Goal: Navigation & Orientation: Find specific page/section

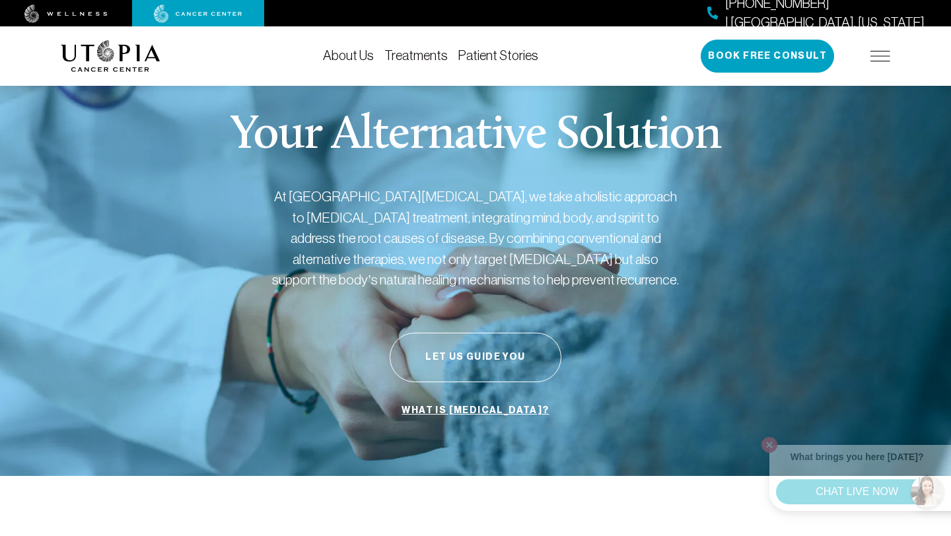
click at [872, 60] on img at bounding box center [880, 56] width 20 height 11
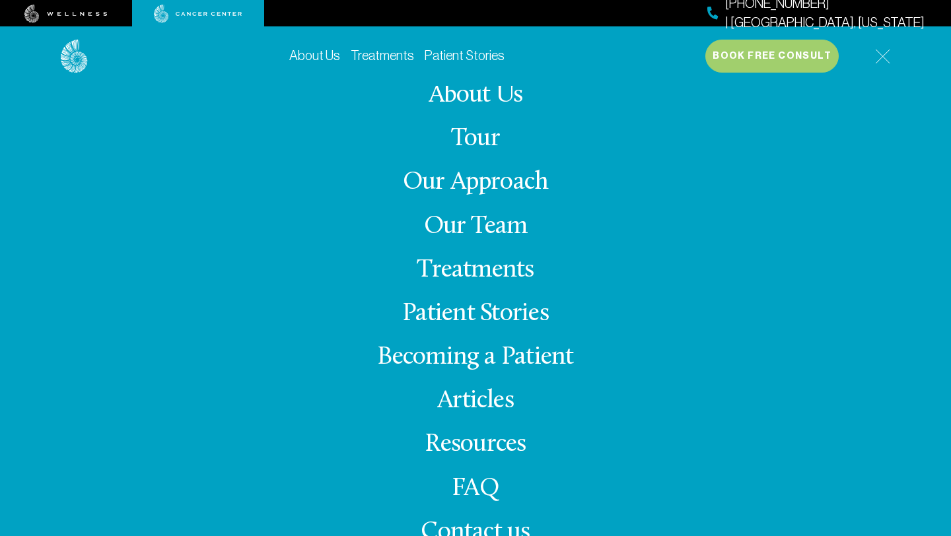
scroll to position [63, 0]
click at [482, 228] on link "Our Team" at bounding box center [476, 227] width 104 height 26
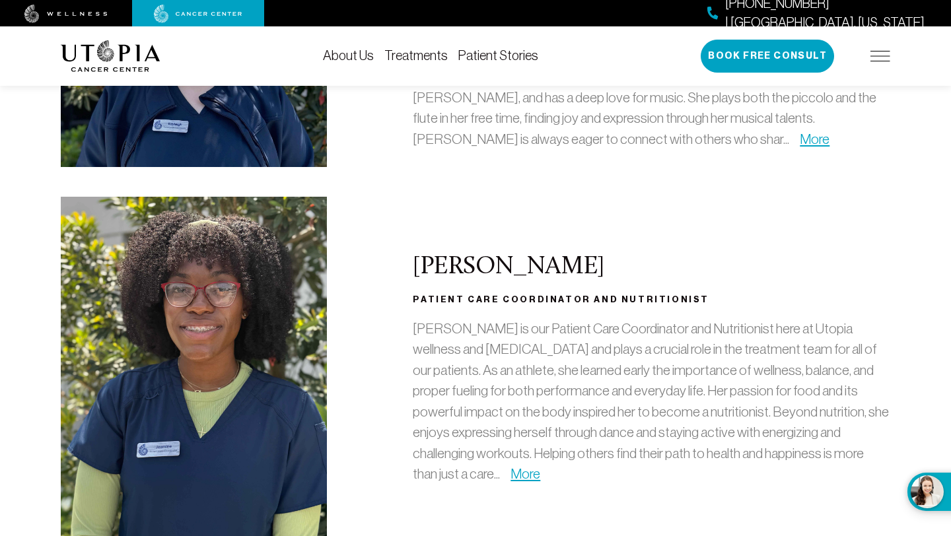
scroll to position [3779, 0]
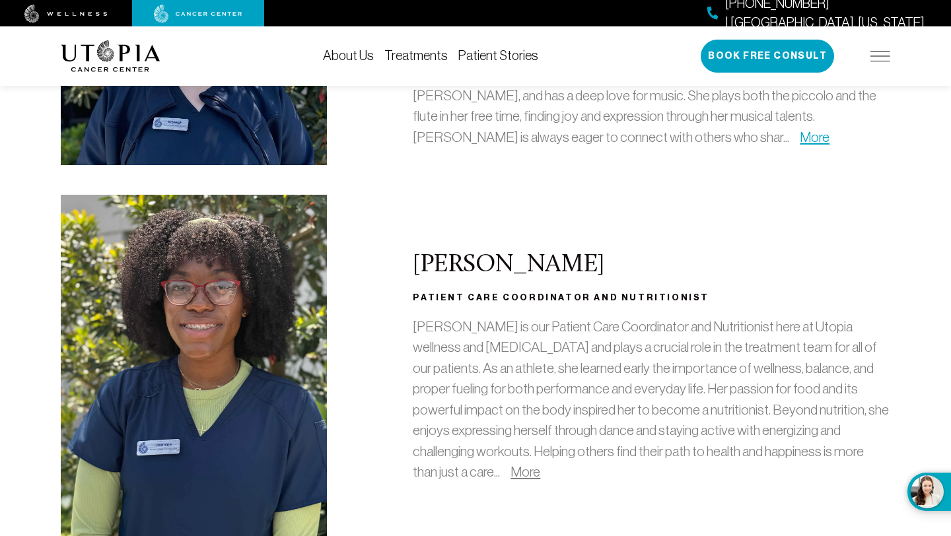
click at [540, 464] on link "More" at bounding box center [526, 471] width 30 height 15
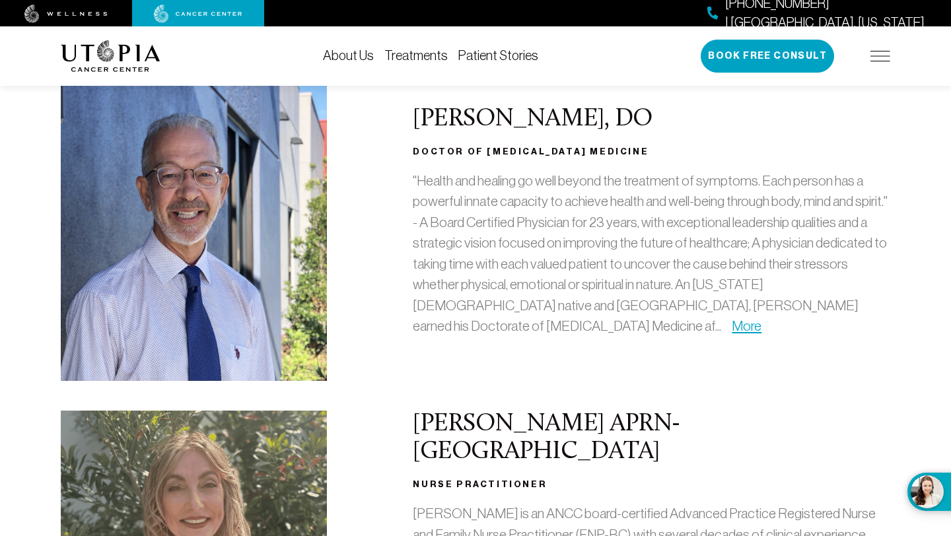
scroll to position [0, 0]
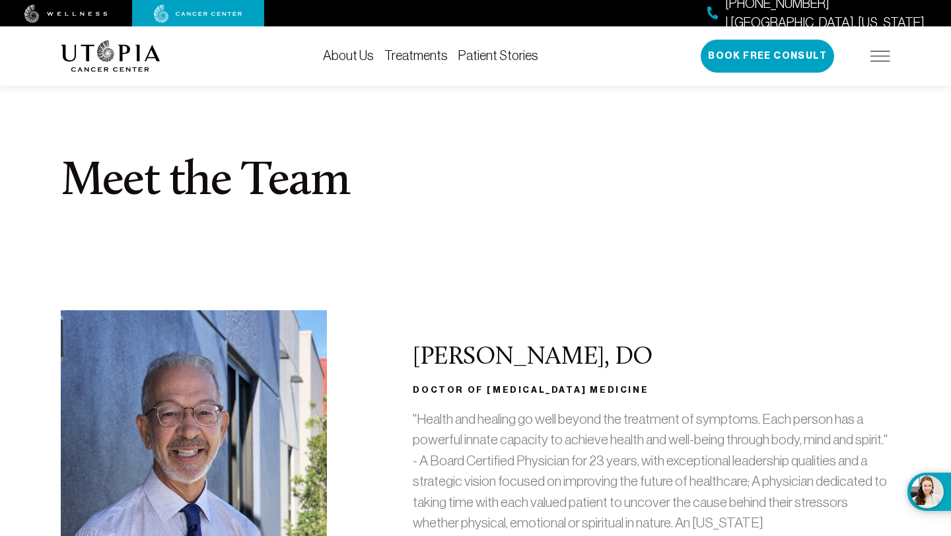
click at [886, 59] on img at bounding box center [880, 56] width 20 height 11
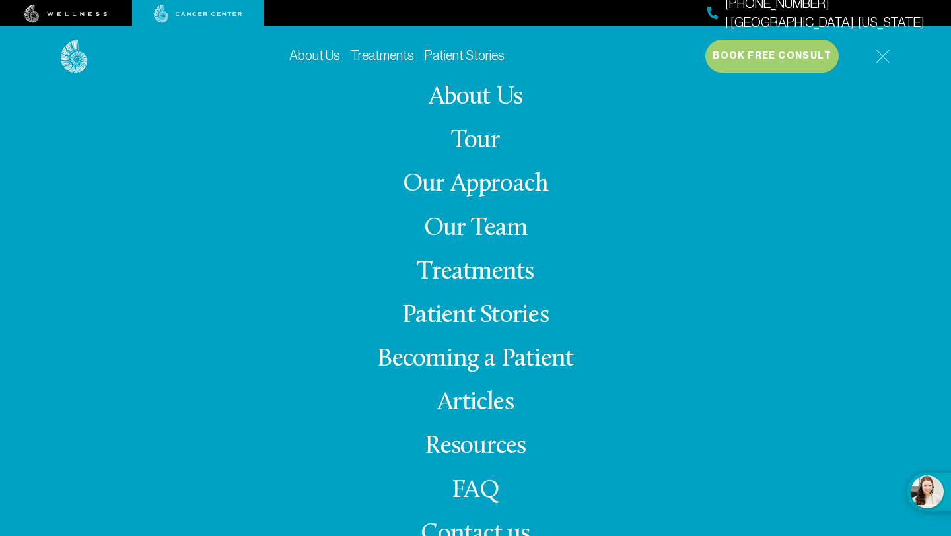
click at [513, 267] on link "Treatments" at bounding box center [475, 273] width 117 height 26
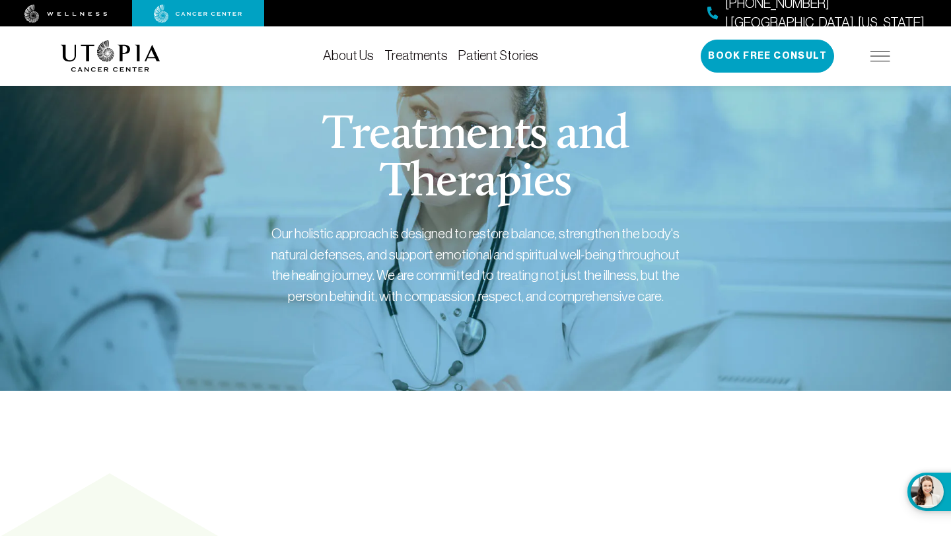
click at [203, 10] on img at bounding box center [198, 14] width 88 height 18
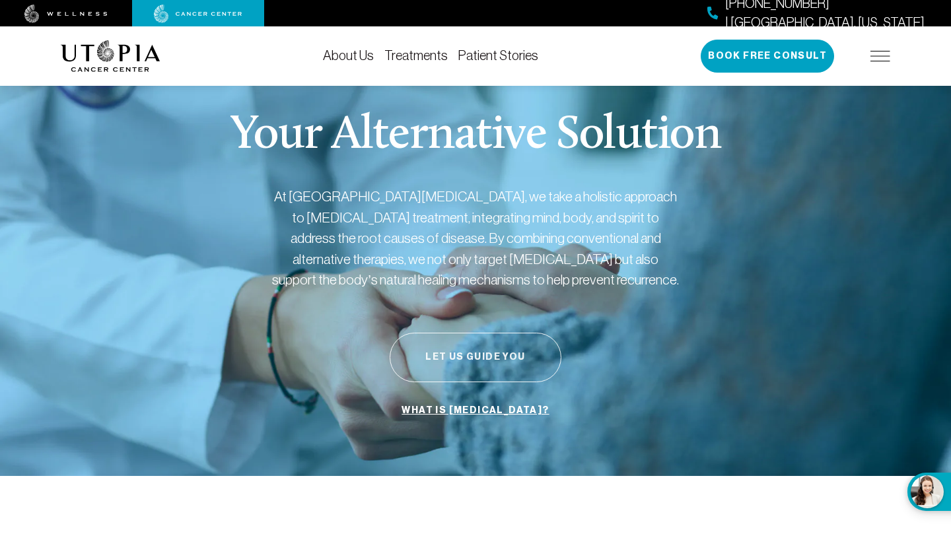
click at [460, 359] on button "Let Us Guide You" at bounding box center [476, 358] width 172 height 50
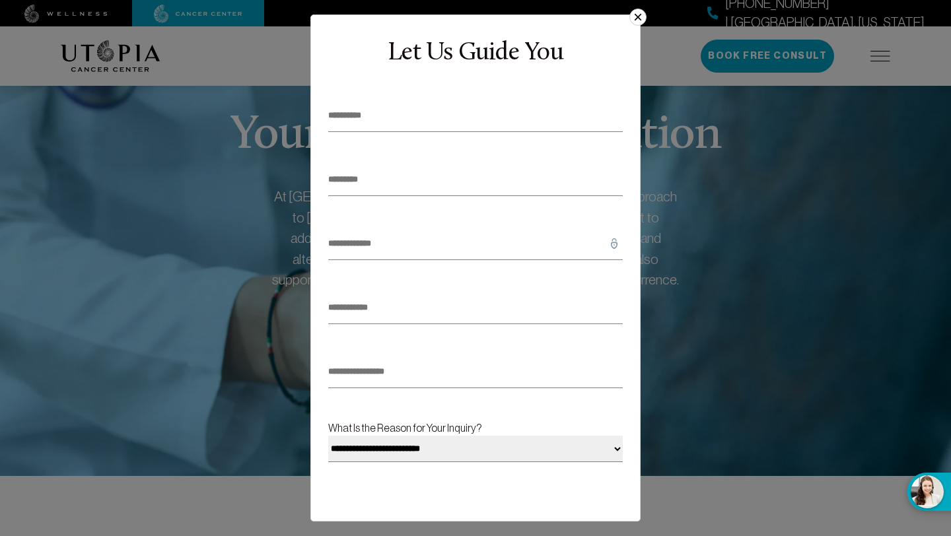
click at [640, 24] on button "×" at bounding box center [637, 17] width 17 height 17
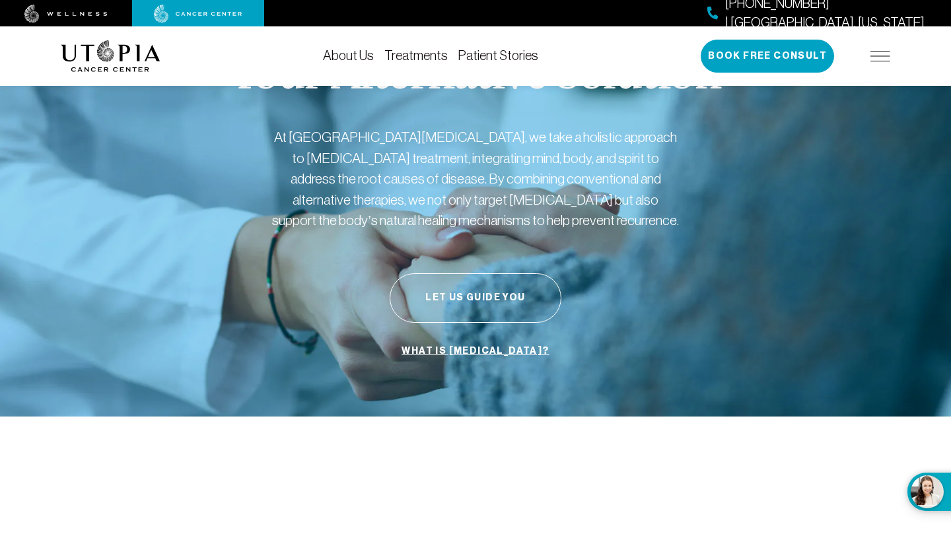
scroll to position [63, 0]
